Goal: Download file/media

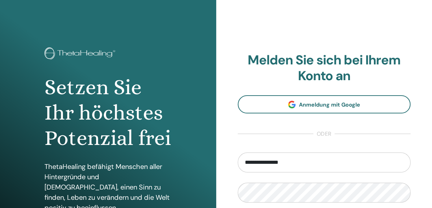
type input "**********"
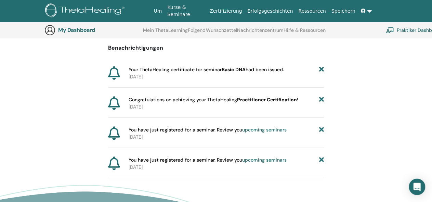
scroll to position [66, 0]
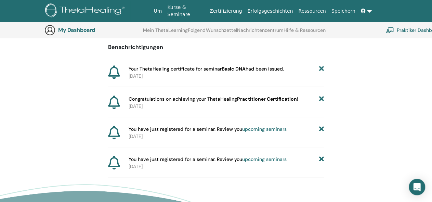
click at [287, 100] on b "Practitioner Certification" at bounding box center [267, 99] width 60 height 6
click at [274, 100] on b "Practitioner Certification" at bounding box center [267, 99] width 60 height 6
click at [140, 101] on span "Congratulations on achieving your ThetaHealing Practitioner Certification !" at bounding box center [213, 99] width 169 height 7
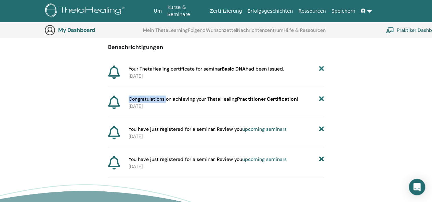
click at [140, 101] on span "Congratulations on achieving your ThetaHealing Practitioner Certification !" at bounding box center [213, 99] width 169 height 7
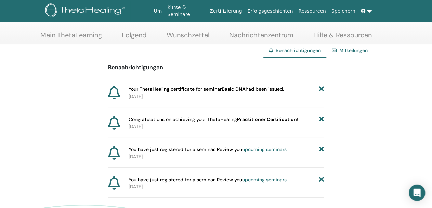
scroll to position [0, 0]
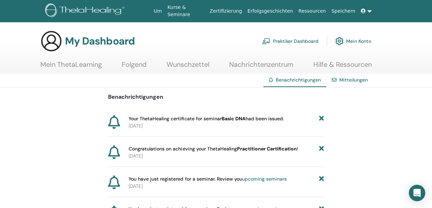
click at [354, 87] on li "Mitteilungen" at bounding box center [358, 80] width 63 height 13
click at [356, 79] on link "Mitteilungen" at bounding box center [354, 80] width 28 height 6
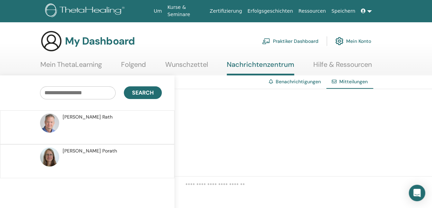
click at [99, 62] on link "Mein ThetaLearning" at bounding box center [71, 66] width 62 height 13
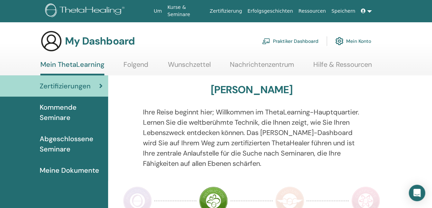
click at [74, 143] on span "Abgeschlossene Seminare" at bounding box center [71, 144] width 63 height 21
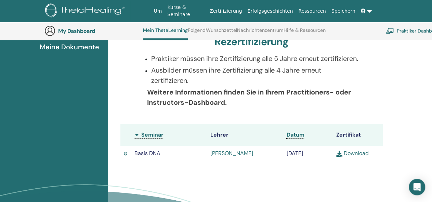
scroll to position [154, 0]
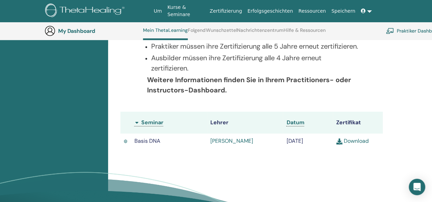
click at [347, 144] on link "Download" at bounding box center [353, 140] width 33 height 7
click at [368, 13] on link at bounding box center [366, 11] width 16 height 13
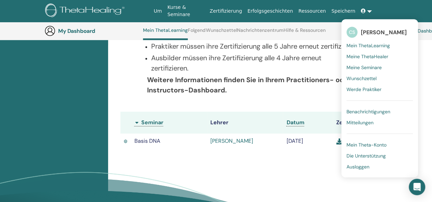
click at [366, 167] on span "Ausloggen" at bounding box center [358, 167] width 23 height 6
